Goal: Task Accomplishment & Management: Use online tool/utility

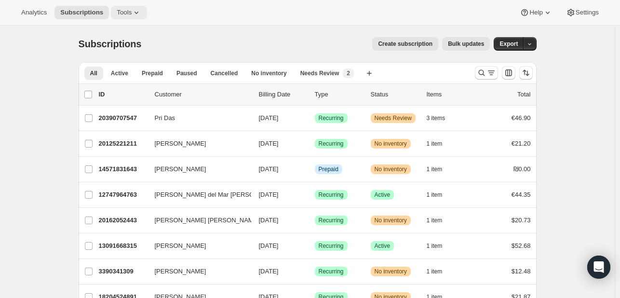
click at [125, 14] on span "Tools" at bounding box center [124, 13] width 15 height 8
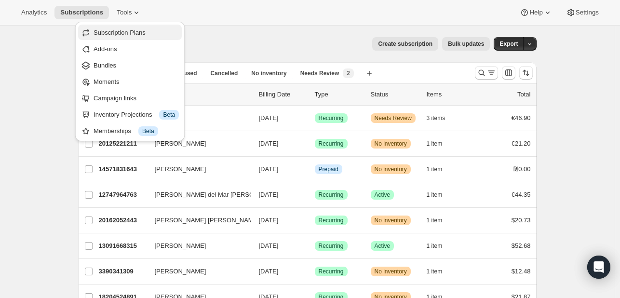
click at [128, 33] on span "Subscription Plans" at bounding box center [119, 32] width 52 height 7
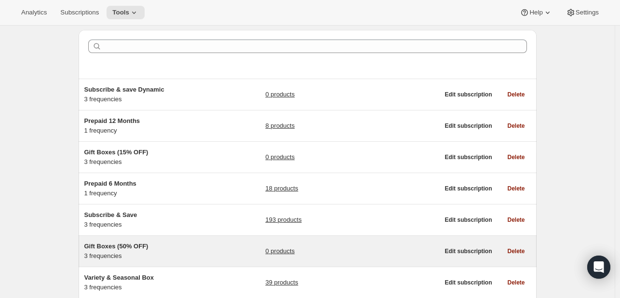
scroll to position [96, 0]
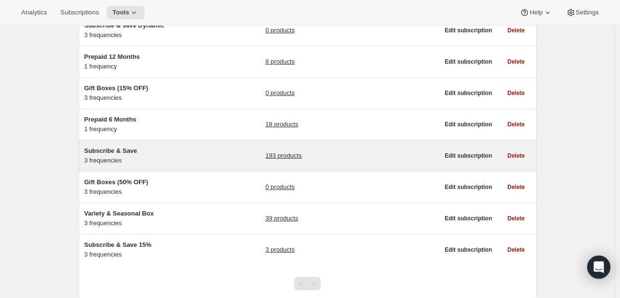
click at [117, 151] on span "Subscribe & Save" at bounding box center [110, 150] width 53 height 7
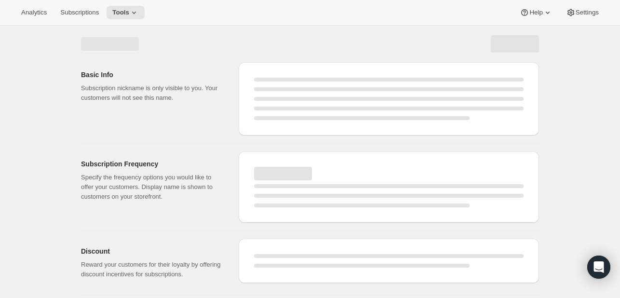
select select "WEEK"
select select "MONTH"
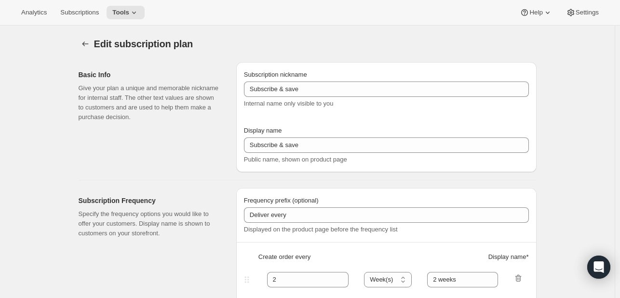
select select "MONTH"
type input "Subscribe & Save"
type input "Subscribe & Save 15%"
type input "1"
select select "MONTH"
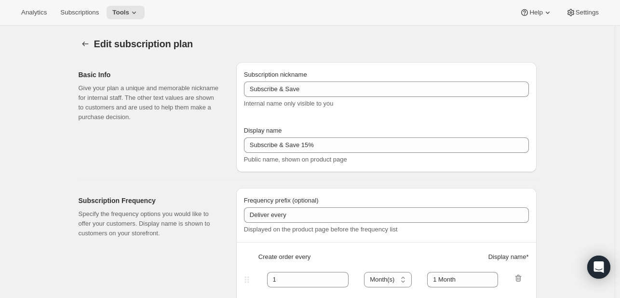
type input "1 Month"
type input "2"
type input "2 Months"
type input "15"
type input "Skip, Pause, or Cancel Anytime"
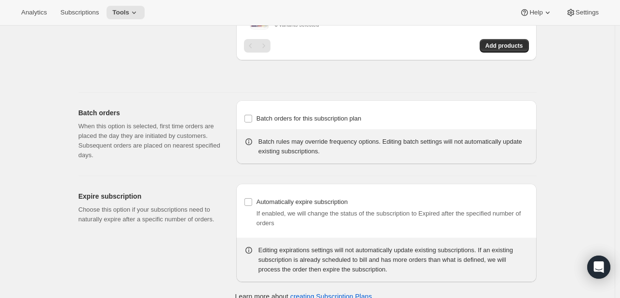
scroll to position [3482, 0]
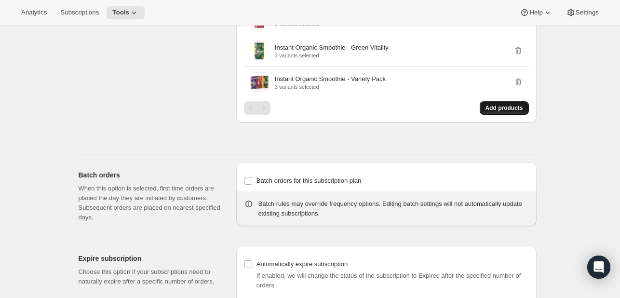
click at [493, 112] on span "Add products" at bounding box center [504, 108] width 38 height 8
click at [492, 112] on span "Add products" at bounding box center [504, 108] width 38 height 8
click at [488, 112] on span "Add products" at bounding box center [504, 108] width 38 height 8
click at [494, 110] on button "Add products" at bounding box center [503, 107] width 49 height 13
click at [498, 112] on span "Add products" at bounding box center [504, 108] width 38 height 8
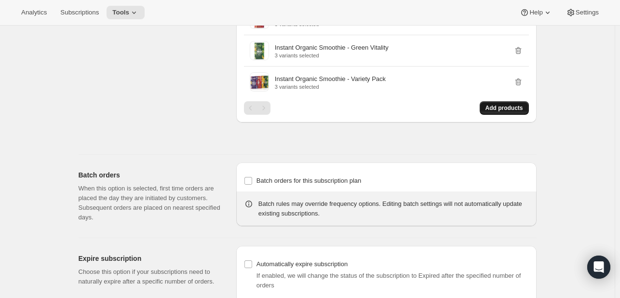
click at [521, 115] on button "Add products" at bounding box center [503, 107] width 49 height 13
click at [498, 112] on span "Add products" at bounding box center [504, 108] width 38 height 8
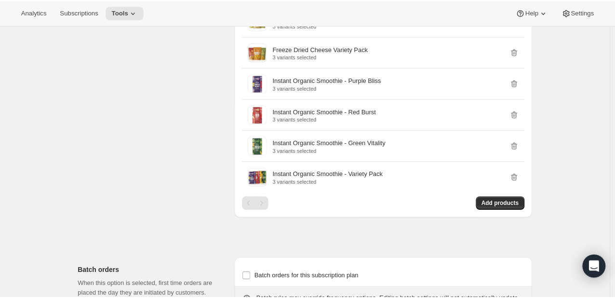
scroll to position [3423, 0]
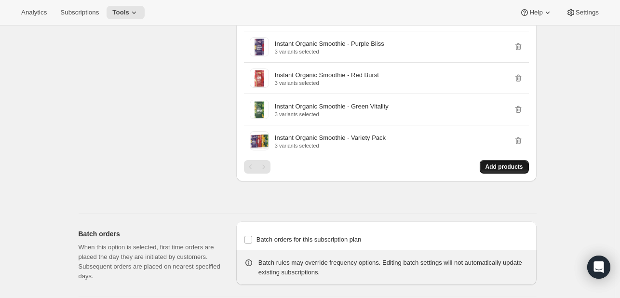
click at [501, 170] on button "Add products" at bounding box center [503, 166] width 49 height 13
